Goal: Task Accomplishment & Management: Complete application form

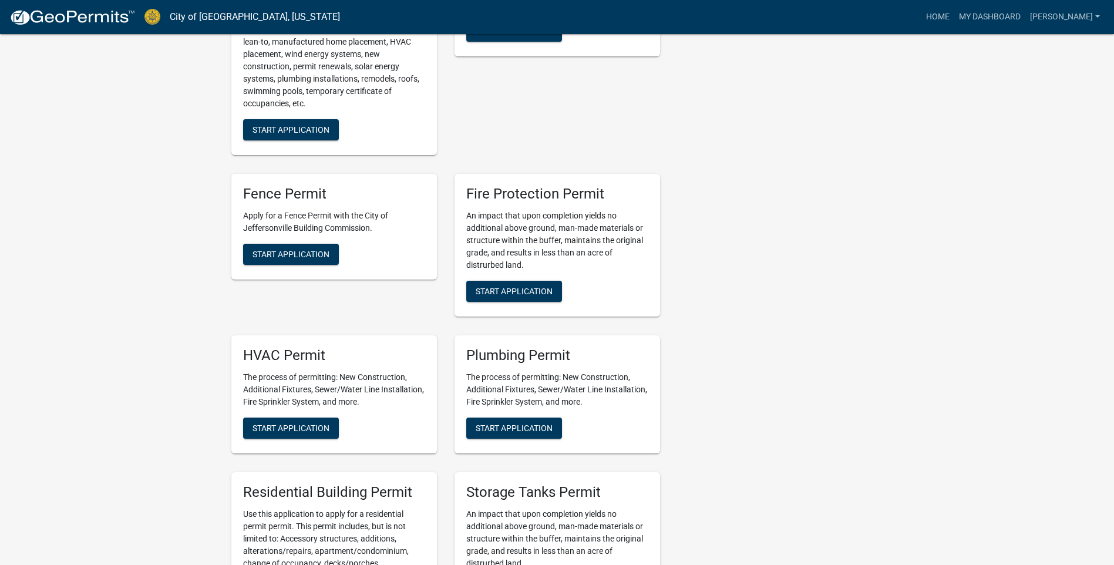
scroll to position [705, 0]
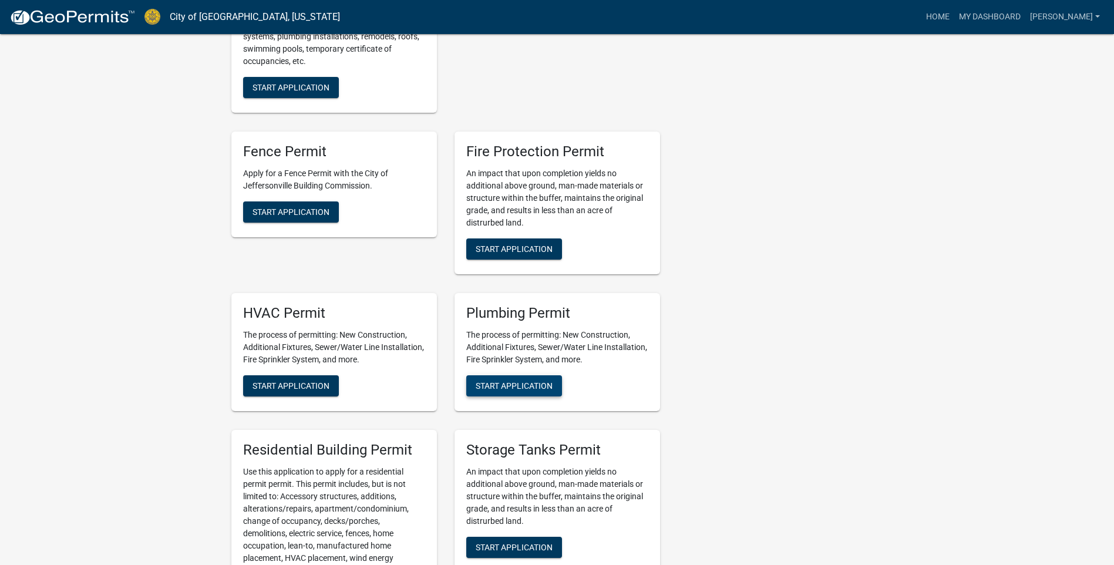
click at [491, 389] on span "Start Application" at bounding box center [514, 385] width 77 height 9
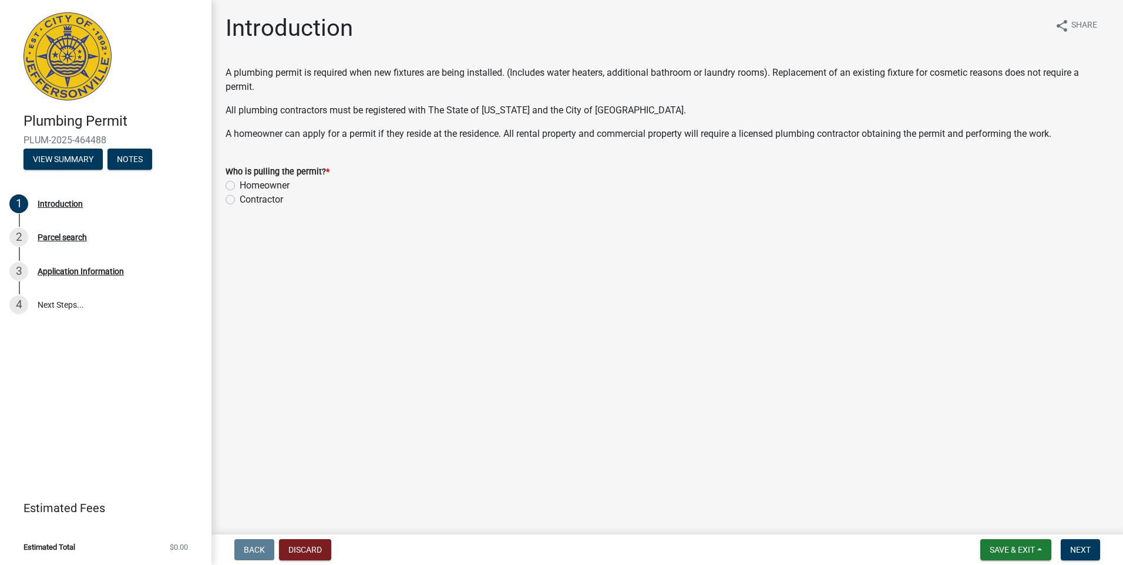
click at [240, 199] on label "Contractor" at bounding box center [261, 200] width 43 height 14
click at [240, 199] on input "Contractor" at bounding box center [244, 197] width 8 height 8
radio input "true"
click at [1073, 545] on span "Next" at bounding box center [1080, 549] width 21 height 9
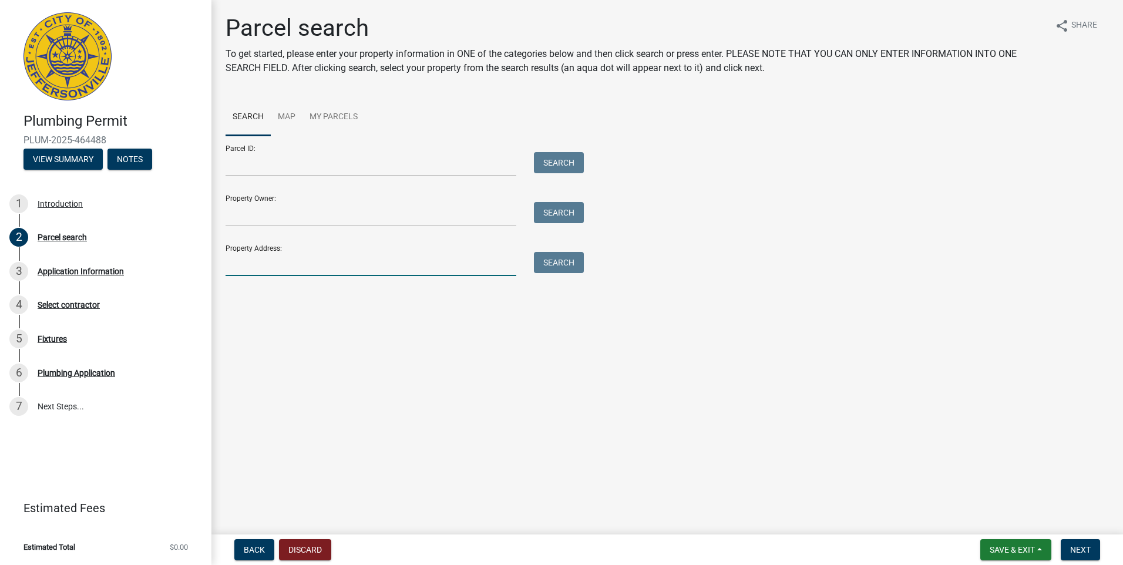
click at [306, 269] on input "Property Address:" at bounding box center [370, 264] width 291 height 24
type input "816 penn"
click at [577, 264] on button "Search" at bounding box center [559, 262] width 50 height 21
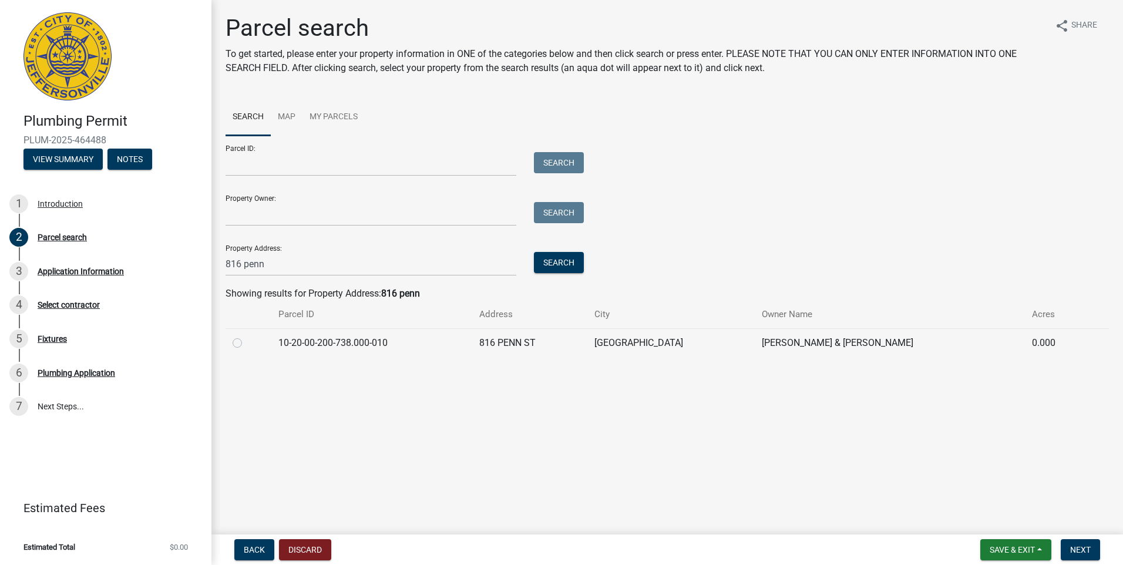
click at [247, 336] on label at bounding box center [247, 336] width 0 height 0
click at [247, 341] on input "radio" at bounding box center [251, 340] width 8 height 8
radio input "true"
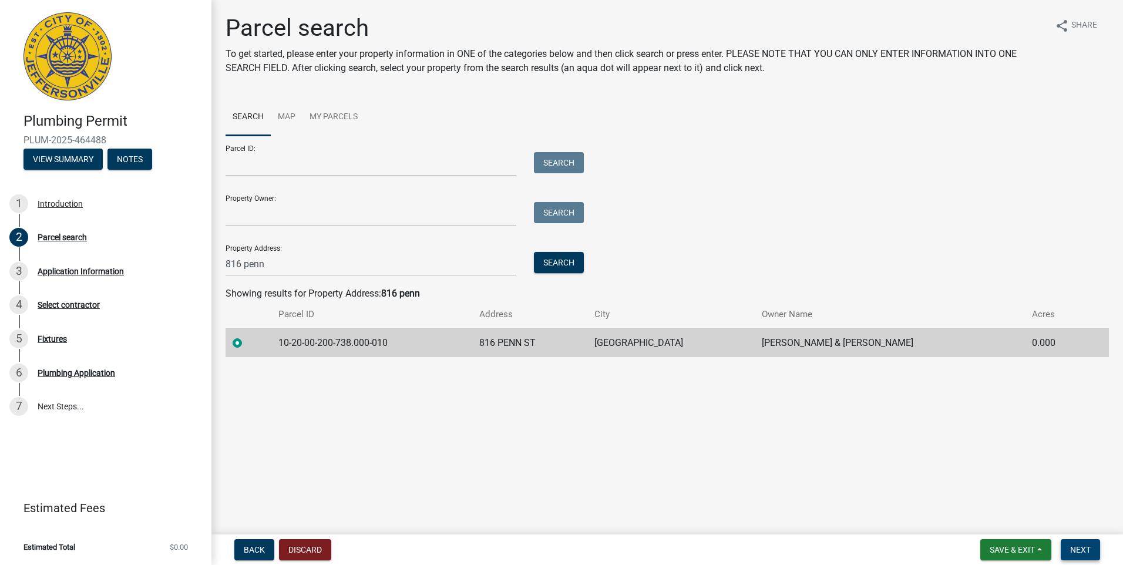
click at [1072, 547] on span "Next" at bounding box center [1080, 549] width 21 height 9
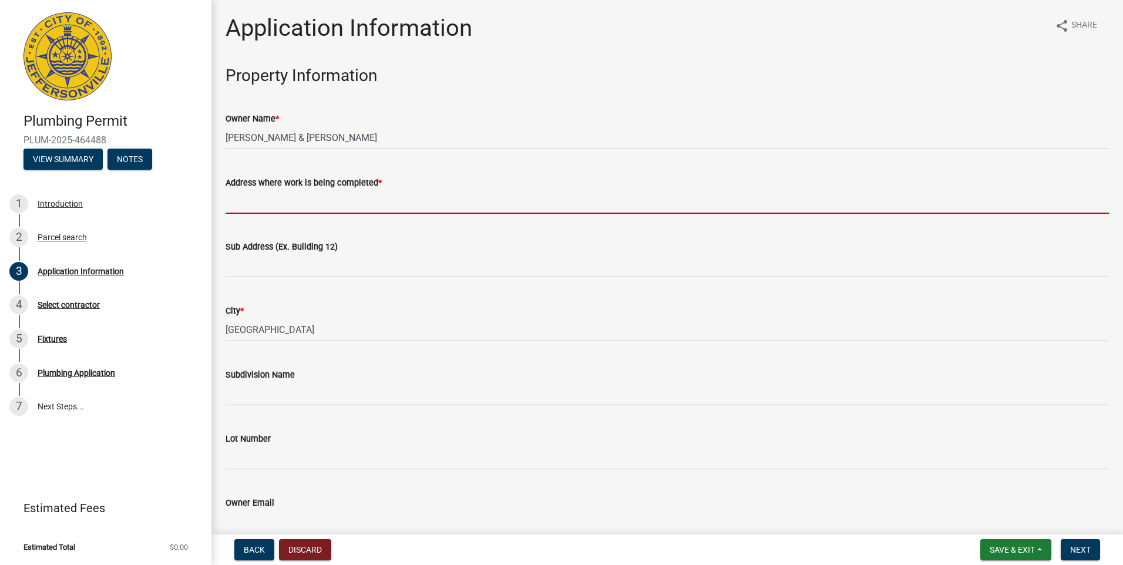
click at [273, 203] on input "Address where work is being completed *" at bounding box center [666, 202] width 883 height 24
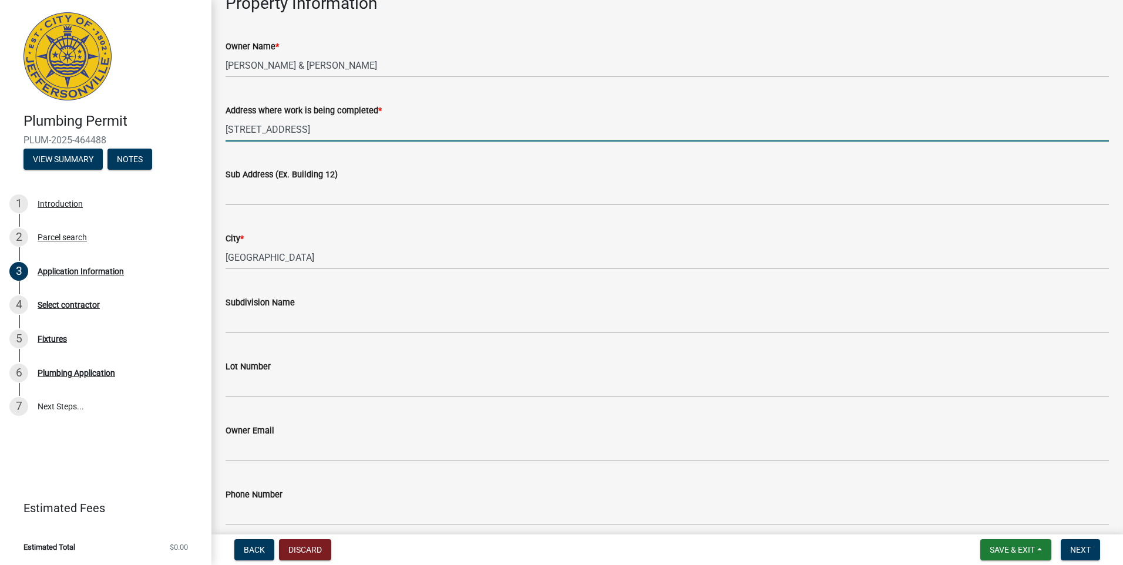
scroll to position [176, 0]
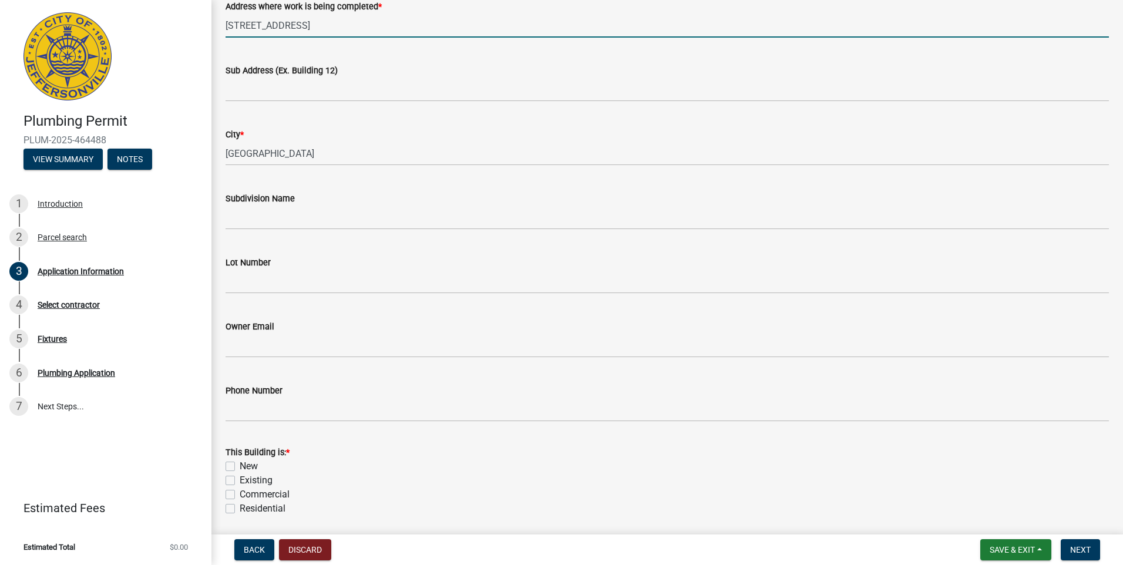
type input "[STREET_ADDRESS]"
click at [240, 480] on label "Existing" at bounding box center [256, 480] width 33 height 14
click at [240, 480] on input "Existing" at bounding box center [244, 477] width 8 height 8
checkbox input "true"
checkbox input "false"
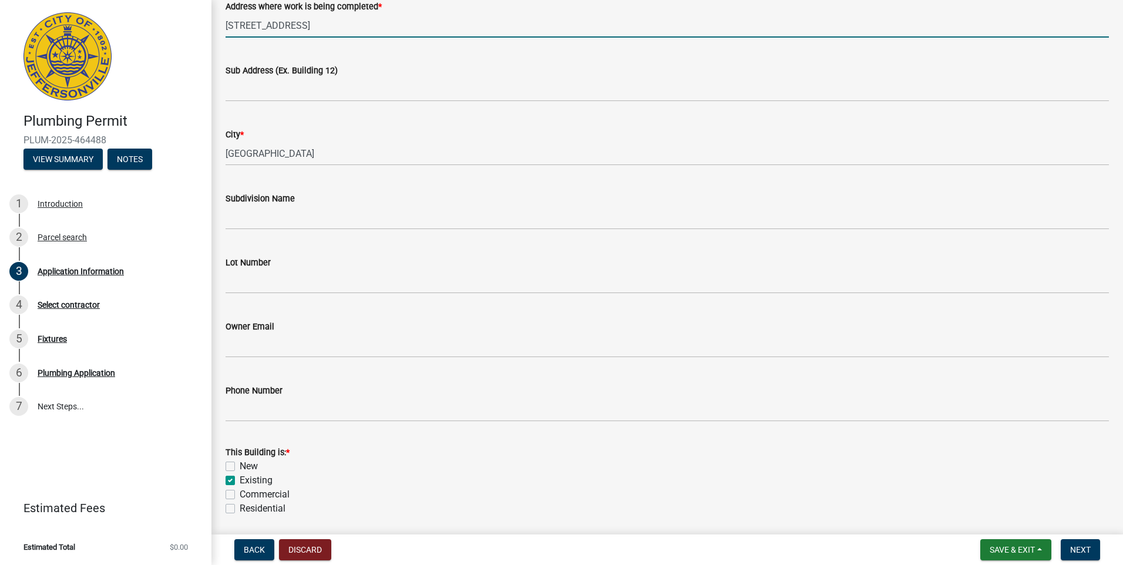
checkbox input "true"
checkbox input "false"
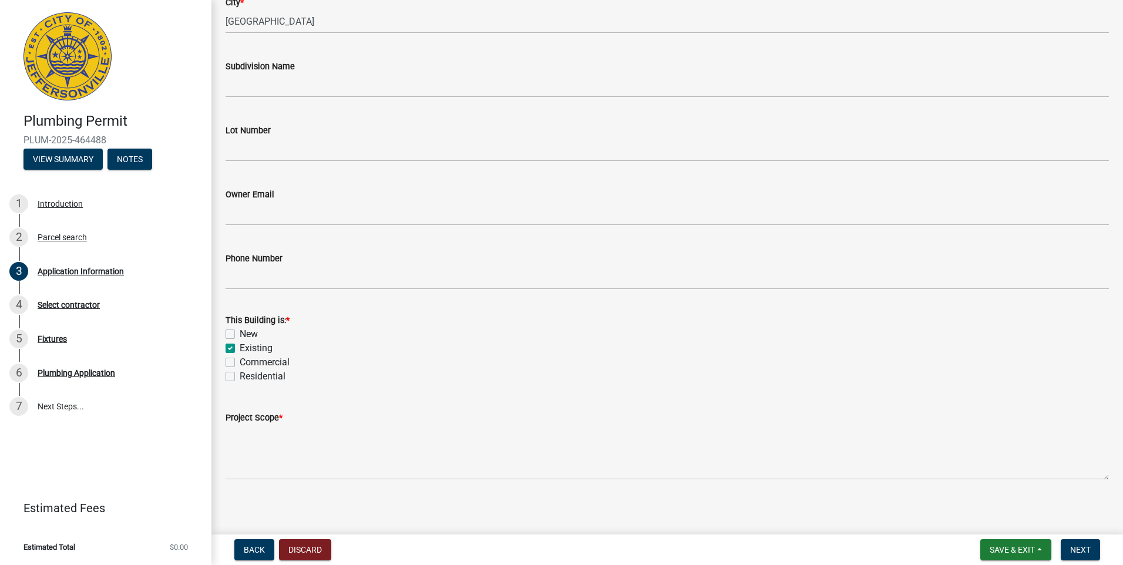
scroll to position [314, 0]
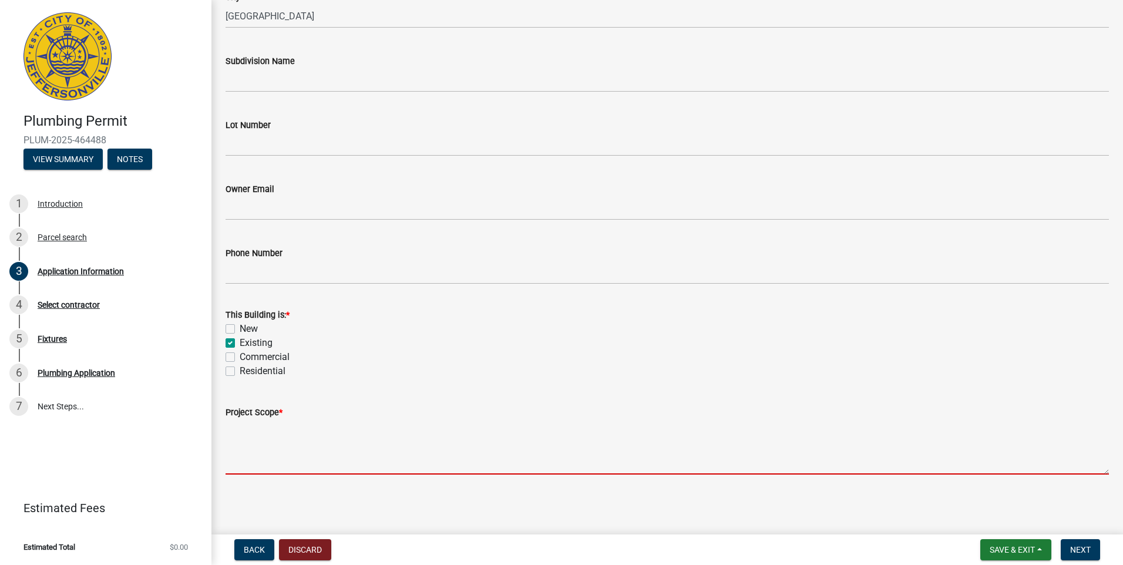
click at [251, 467] on textarea "Project Scope *" at bounding box center [666, 446] width 883 height 55
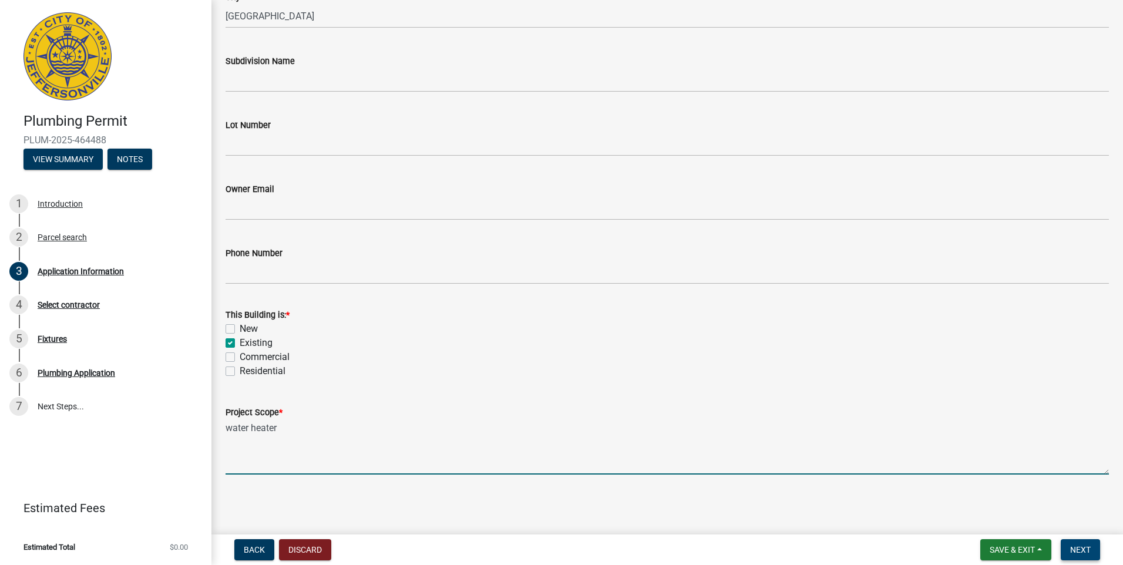
type textarea "water heater"
click at [1084, 551] on span "Next" at bounding box center [1080, 549] width 21 height 9
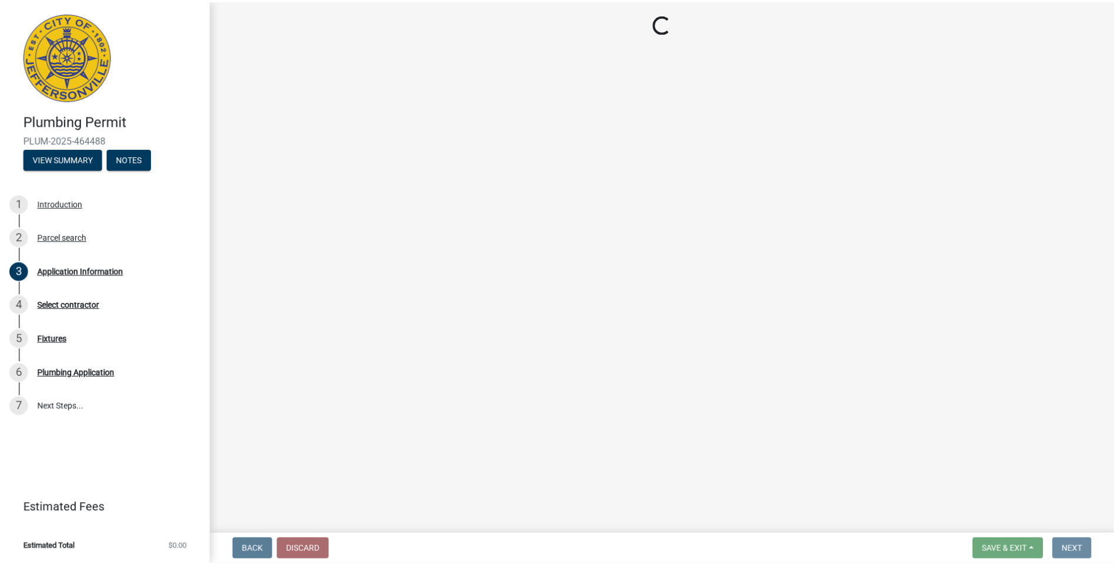
scroll to position [0, 0]
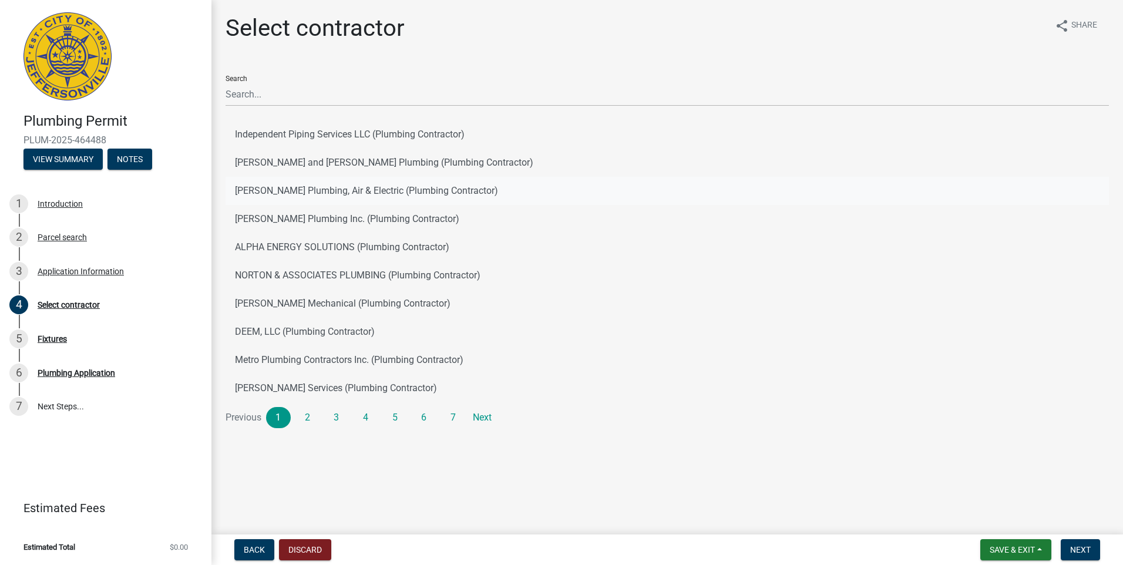
click at [256, 197] on button "[PERSON_NAME] Plumbing, Air & Electric (Plumbing Contractor)" at bounding box center [666, 191] width 883 height 28
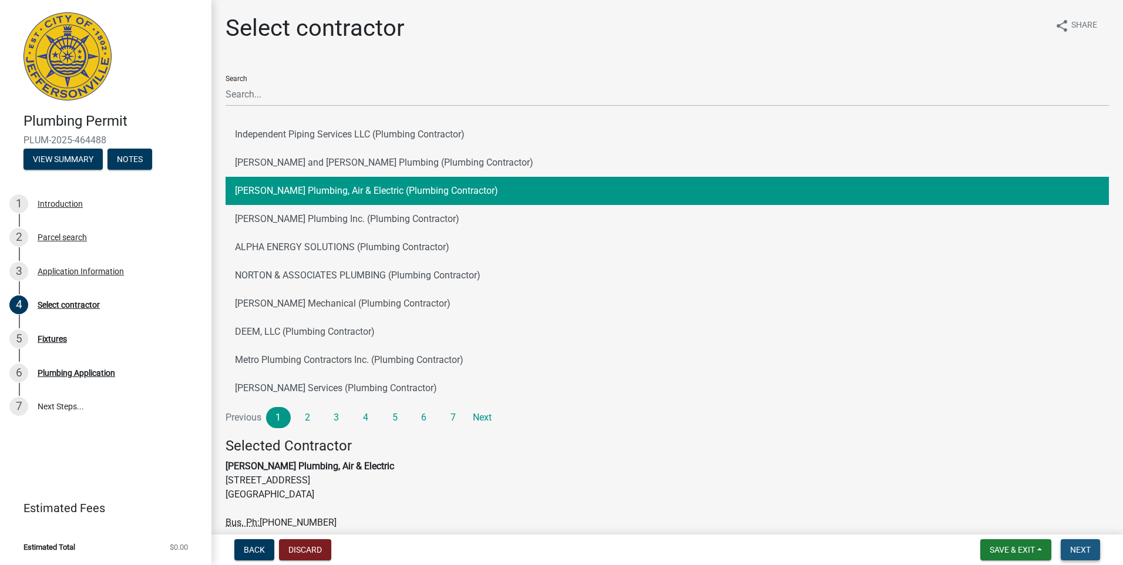
click at [1079, 546] on span "Next" at bounding box center [1080, 549] width 21 height 9
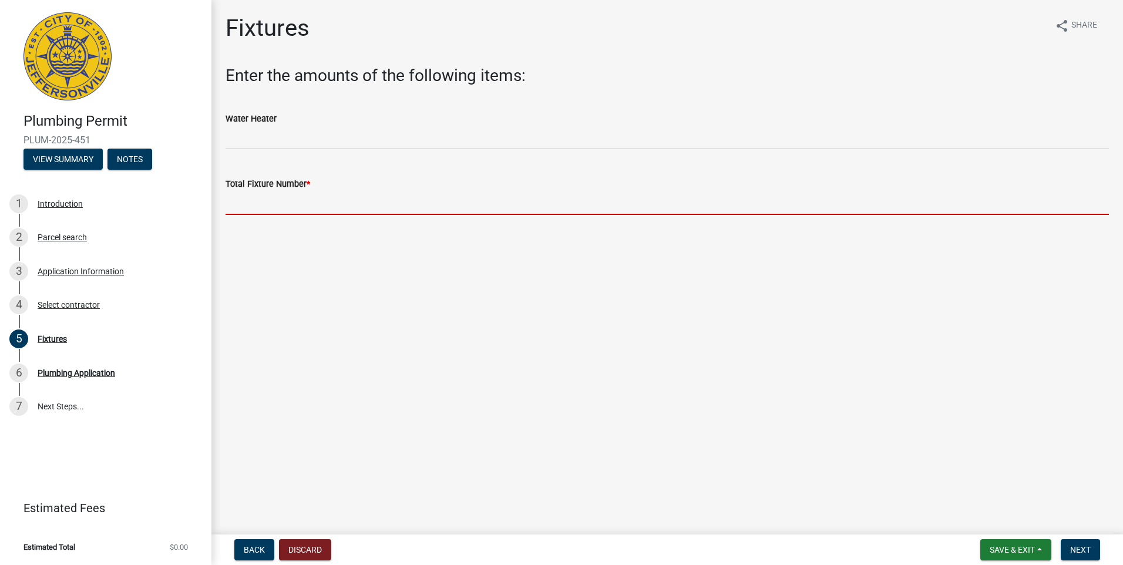
click at [279, 200] on input "text" at bounding box center [666, 203] width 883 height 24
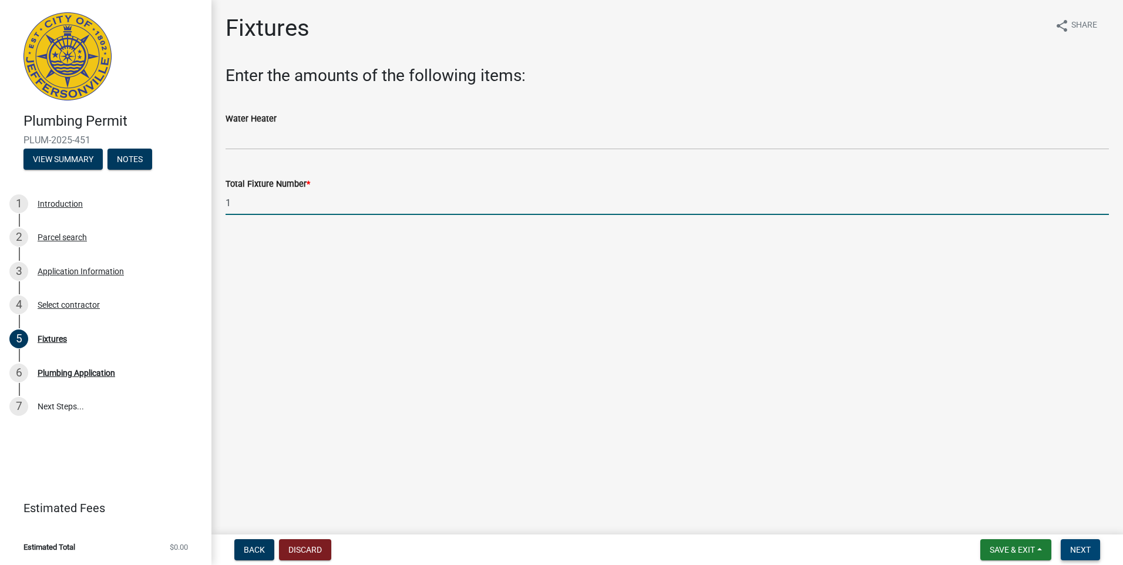
type input "1"
click at [1083, 554] on span "Next" at bounding box center [1080, 549] width 21 height 9
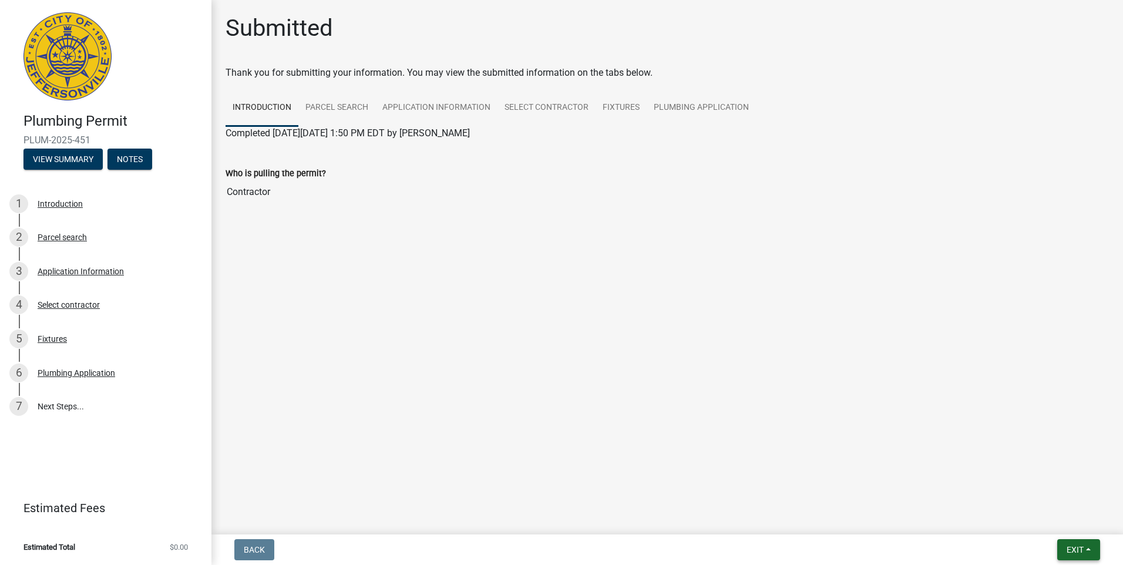
click at [1081, 551] on span "Exit" at bounding box center [1074, 549] width 17 height 9
click at [1043, 529] on button "Save & Exit" at bounding box center [1053, 519] width 94 height 28
